Goal: Book appointment/travel/reservation

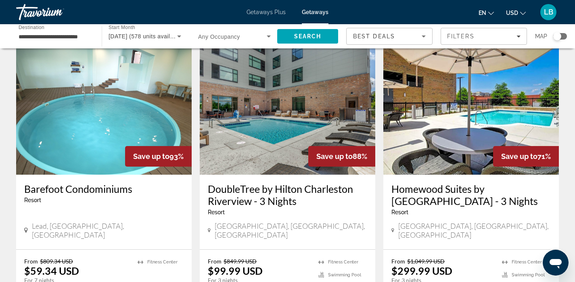
scroll to position [32, 0]
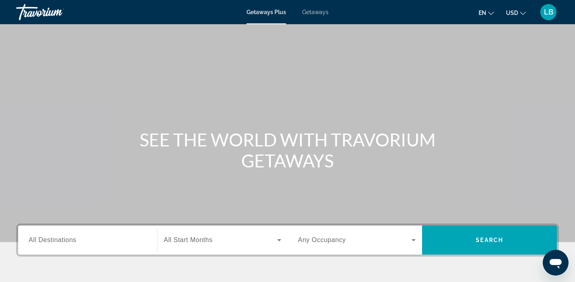
click at [54, 235] on div "Search widget" at bounding box center [88, 240] width 118 height 23
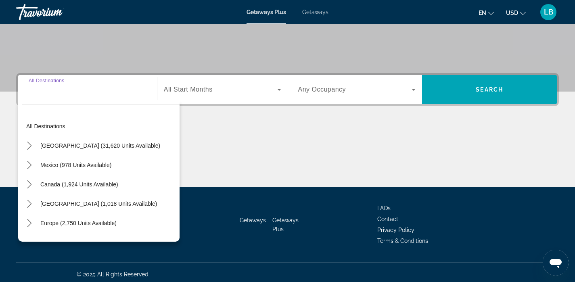
scroll to position [154, 0]
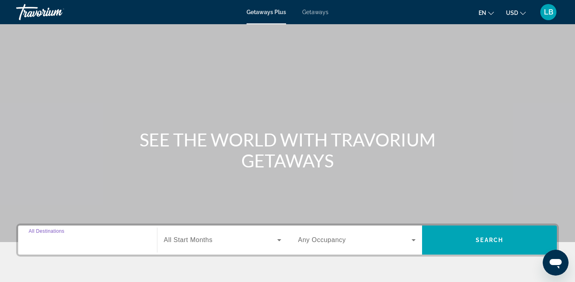
click at [90, 236] on input "Destination All Destinations" at bounding box center [88, 240] width 118 height 10
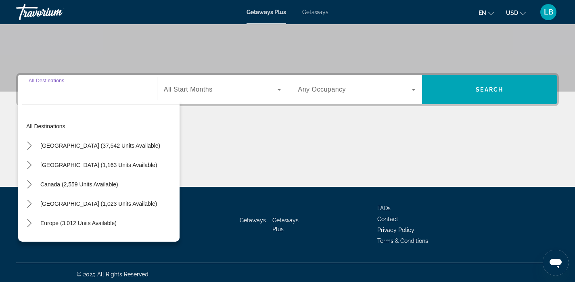
scroll to position [154, 0]
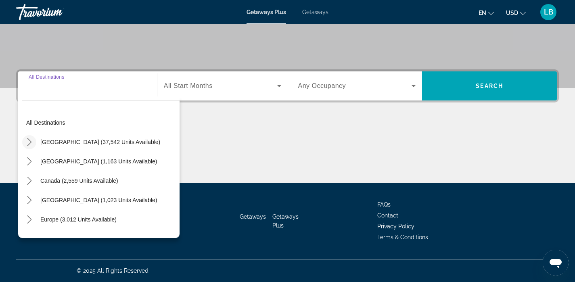
click at [32, 142] on icon "Toggle United States (37,542 units available) submenu" at bounding box center [29, 142] width 8 height 8
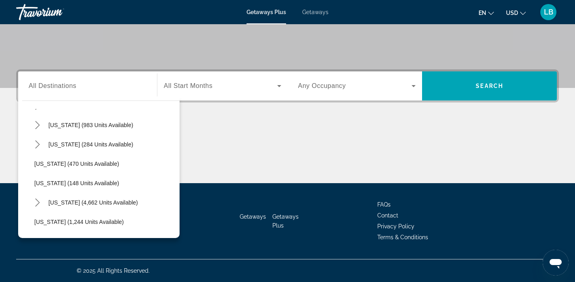
scroll to position [593, 0]
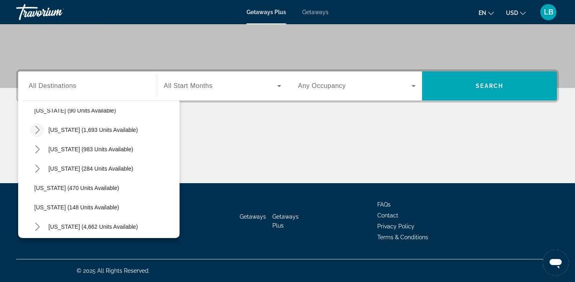
click at [37, 130] on icon "Toggle South Carolina (1,693 units available) submenu" at bounding box center [37, 130] width 8 height 8
click at [321, 13] on span "Getaways" at bounding box center [315, 12] width 26 height 6
